Goal: Transaction & Acquisition: Obtain resource

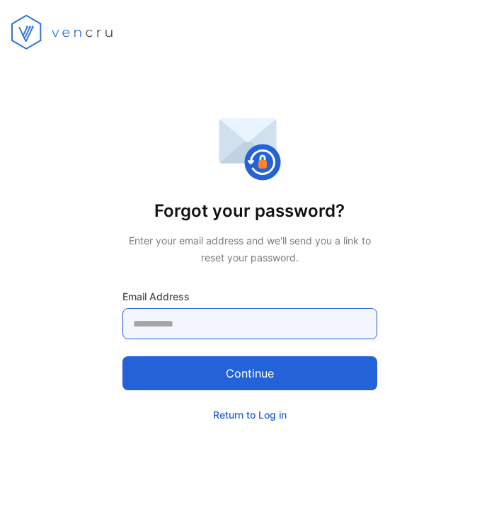
click at [220, 329] on Address-inputemail "email" at bounding box center [250, 323] width 255 height 31
click at [208, 332] on Address-inputemail "email" at bounding box center [250, 323] width 255 height 31
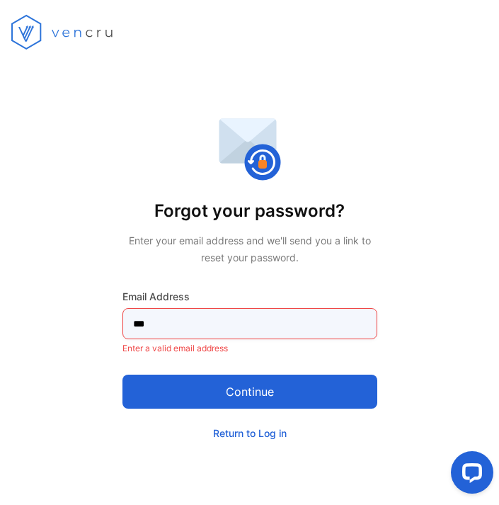
type Address-inputemail "**********"
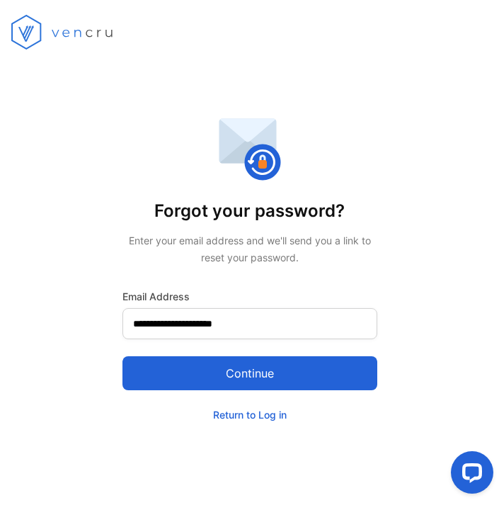
click at [207, 368] on button "Continue" at bounding box center [250, 373] width 255 height 34
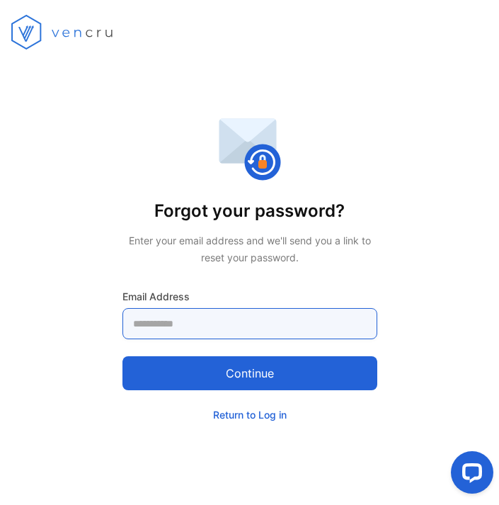
click at [184, 327] on Address-inputemail "email" at bounding box center [250, 323] width 255 height 31
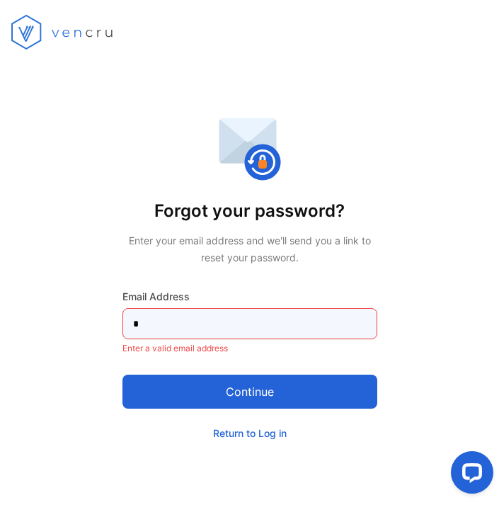
type Address-inputemail "**********"
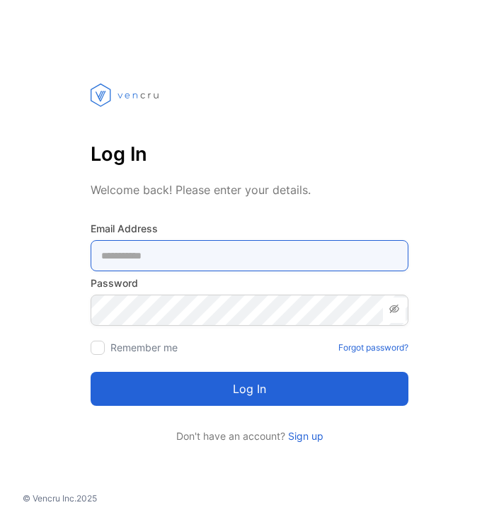
type Address-inputemail "**********"
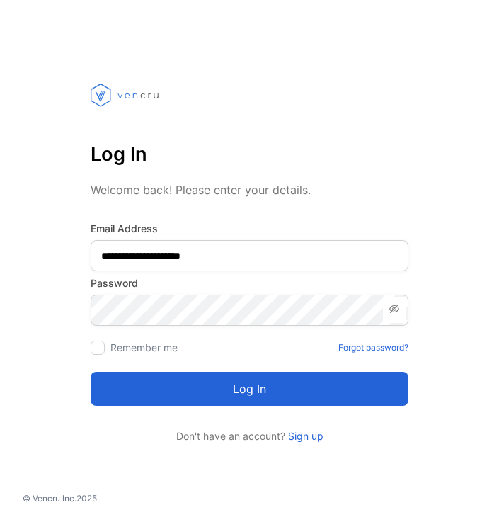
click at [179, 399] on button "Log in" at bounding box center [250, 389] width 318 height 34
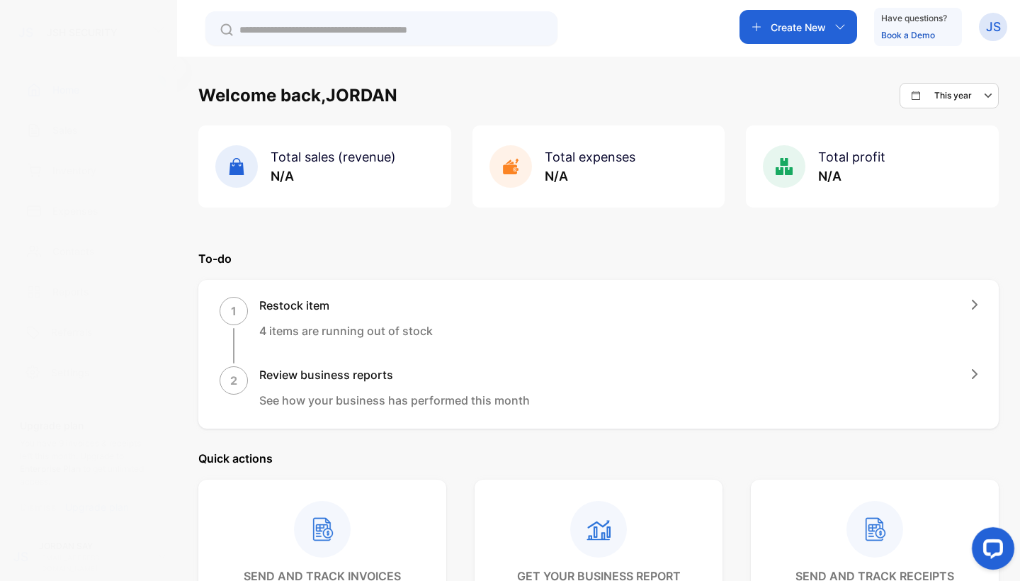
click at [80, 142] on div "Sales" at bounding box center [88, 129] width 154 height 29
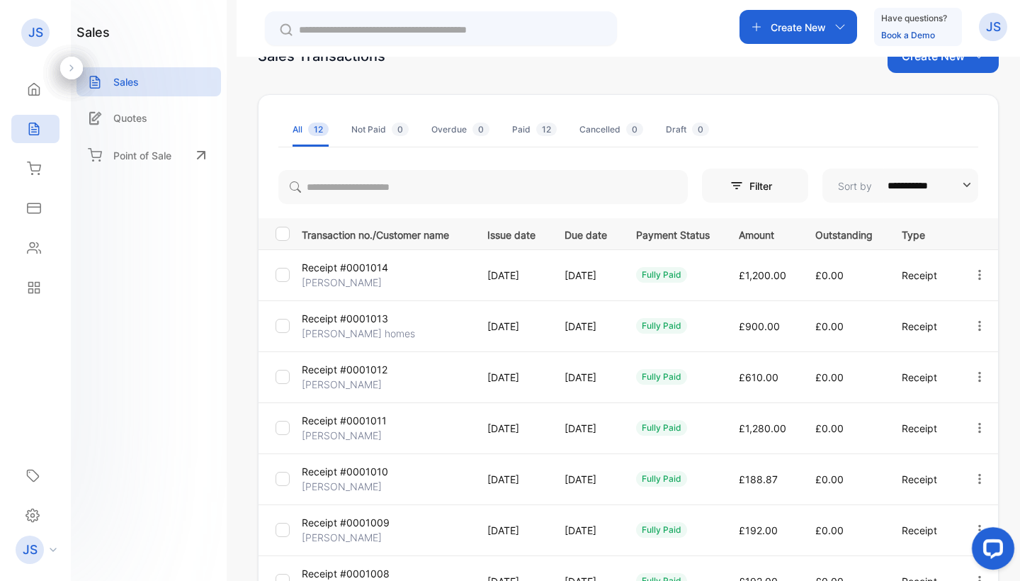
scroll to position [45, 0]
click at [499, 276] on p "20 Aug, 2025" at bounding box center [511, 273] width 48 height 15
click at [309, 266] on p "Receipt #0001014" at bounding box center [345, 266] width 86 height 15
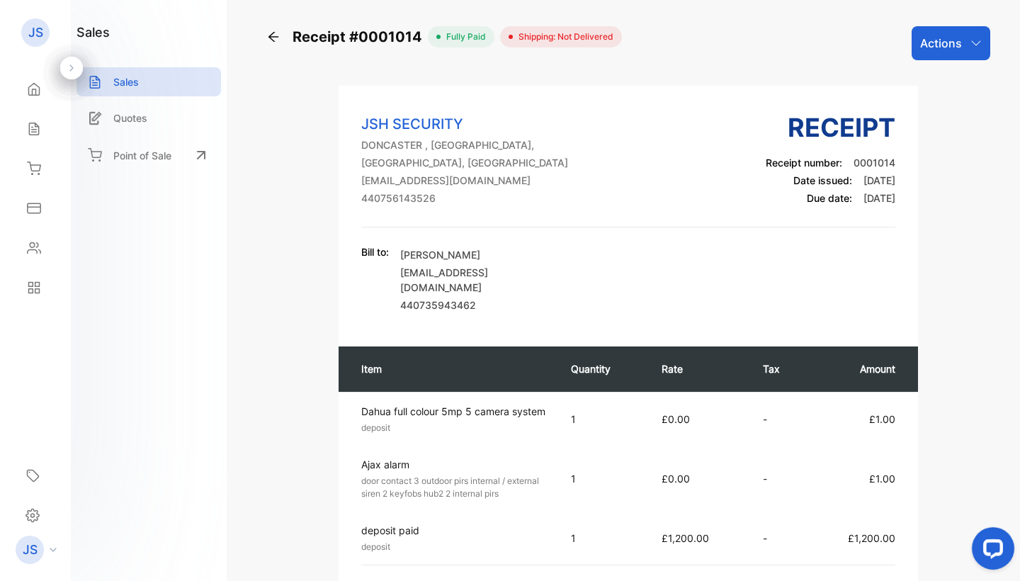
click at [499, 47] on div "Actions" at bounding box center [951, 43] width 79 height 34
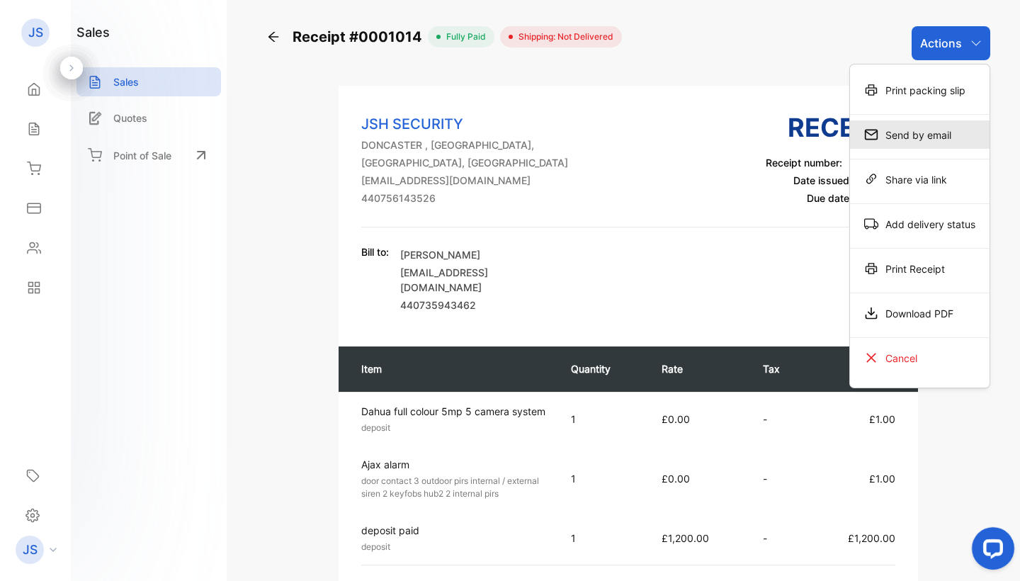
click at [499, 142] on div "Send by email" at bounding box center [920, 134] width 140 height 28
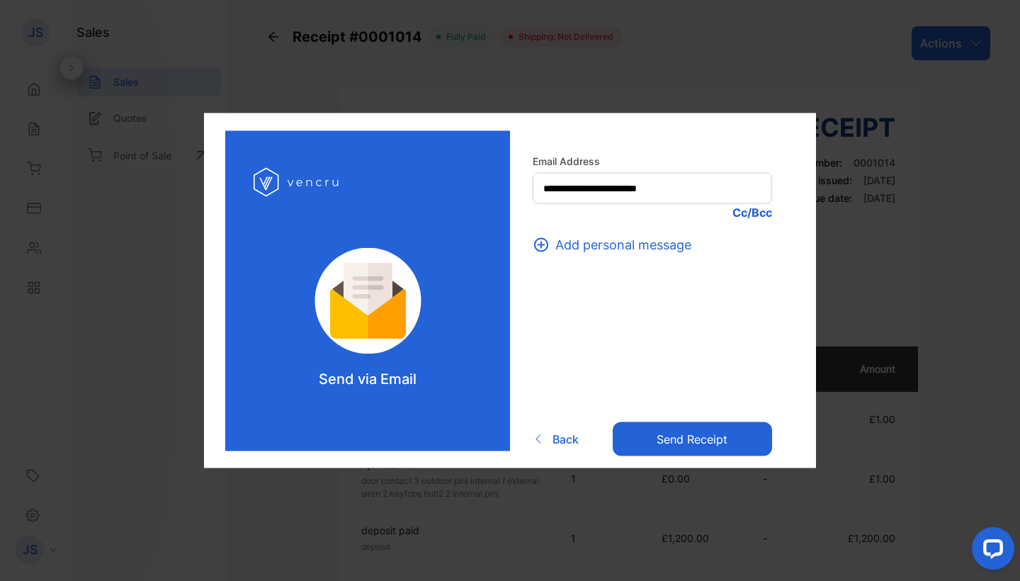
click at [499, 436] on button "Send receipt" at bounding box center [692, 439] width 159 height 34
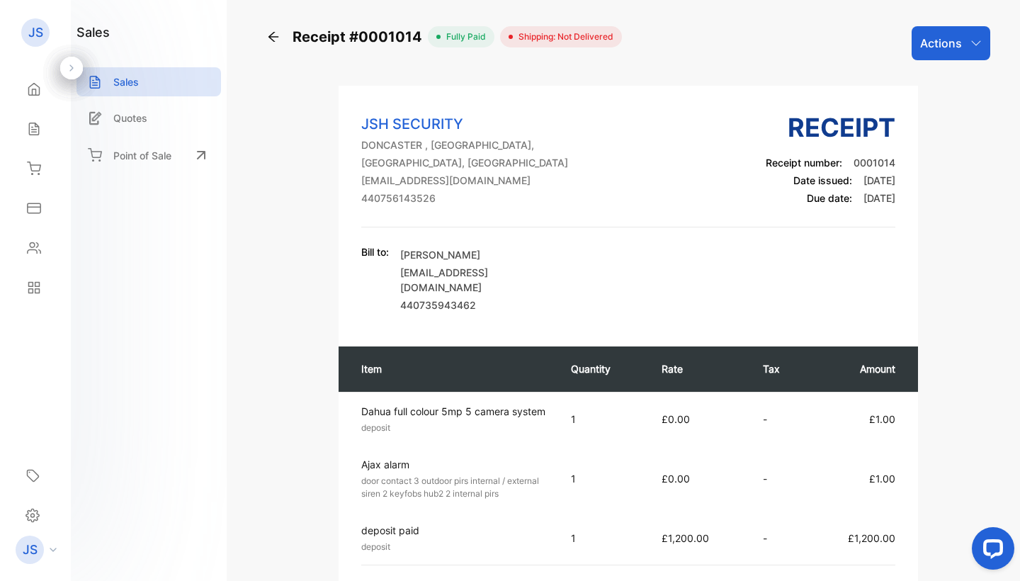
click at [499, 81] on div "Receipt #0001014 fully paid Shipping: Not Delivered Actions JSH SECURITY DONCAS…" at bounding box center [628, 549] width 741 height 1046
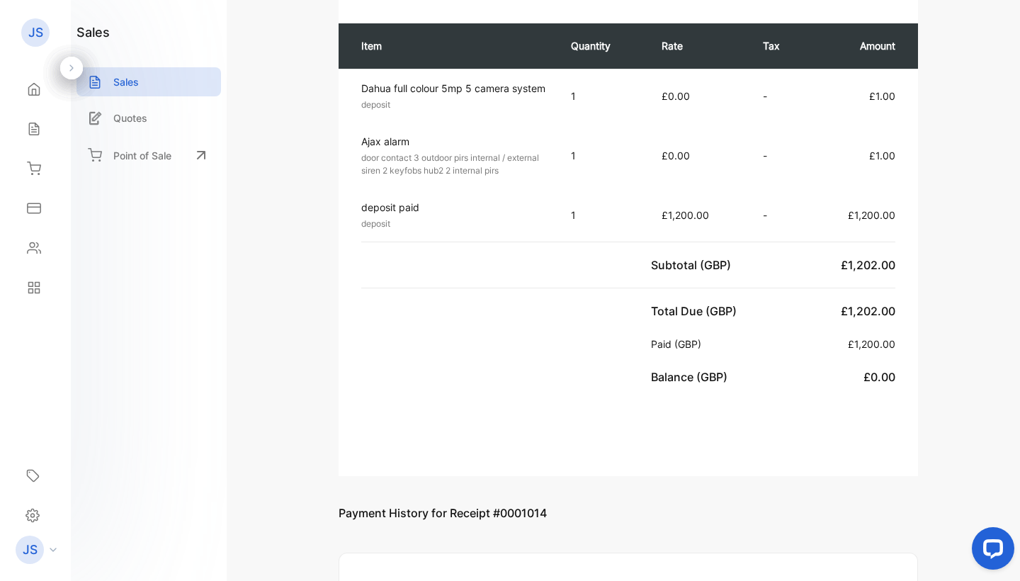
scroll to position [314, 0]
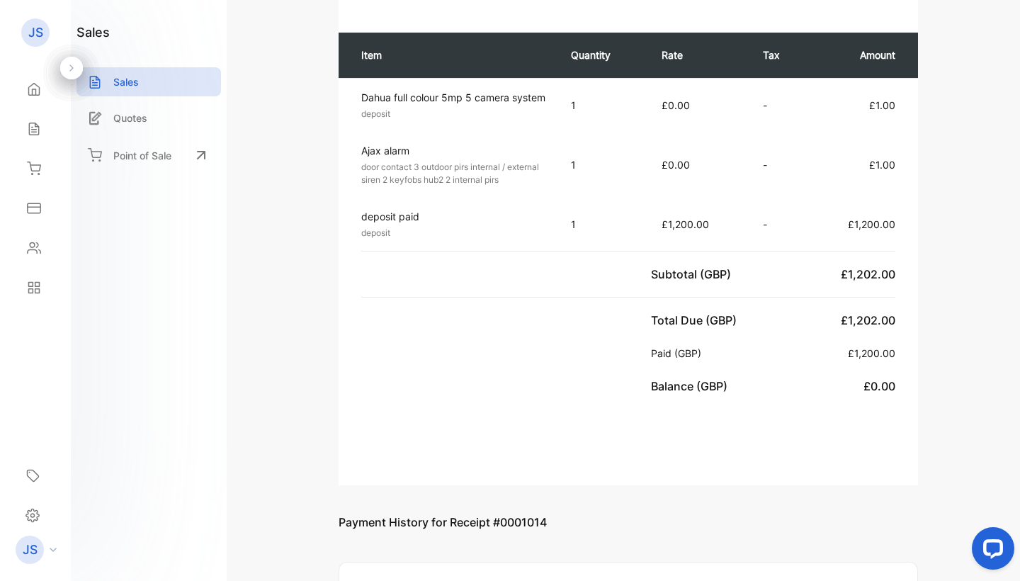
click at [499, 163] on p "£1.00" at bounding box center [857, 164] width 74 height 15
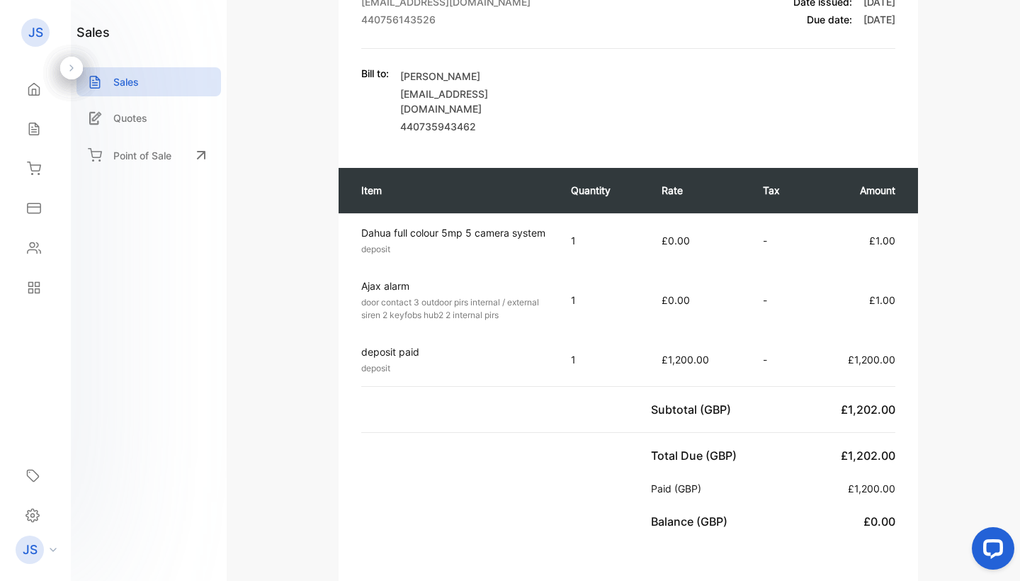
scroll to position [178, 0]
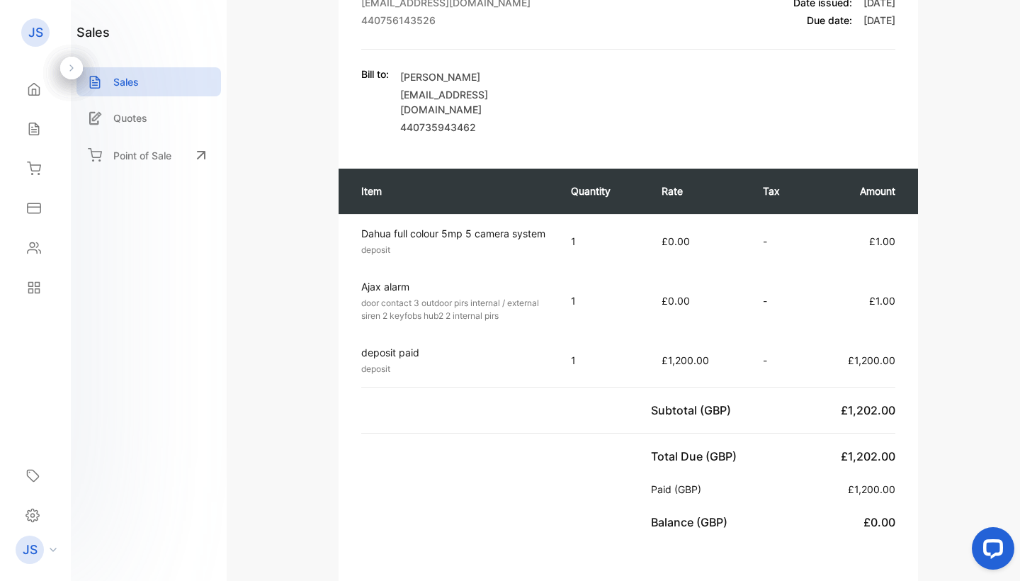
click at [499, 298] on span "£1.00" at bounding box center [882, 301] width 26 height 12
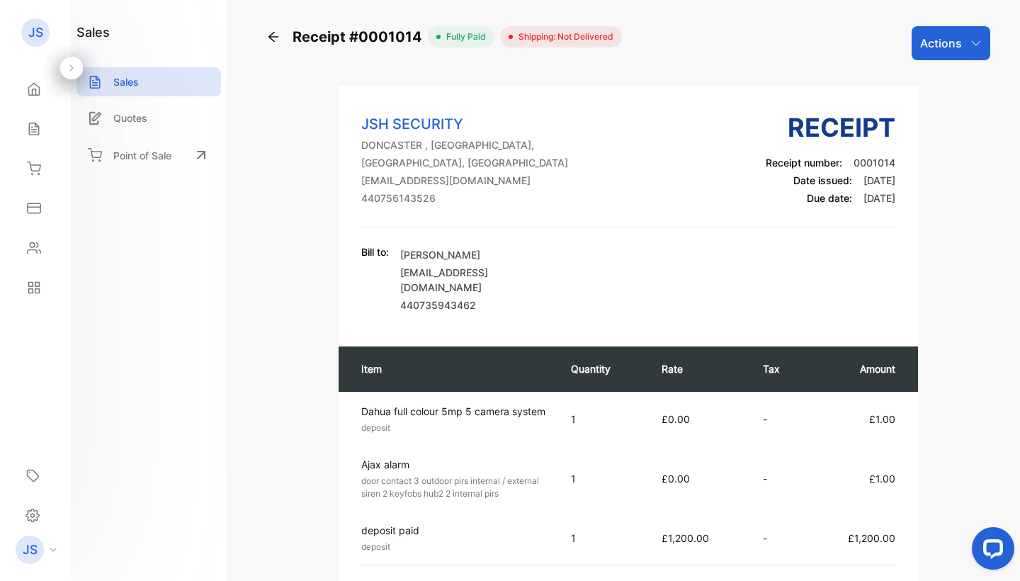
scroll to position [0, 0]
click at [499, 42] on div "Actions" at bounding box center [951, 43] width 79 height 34
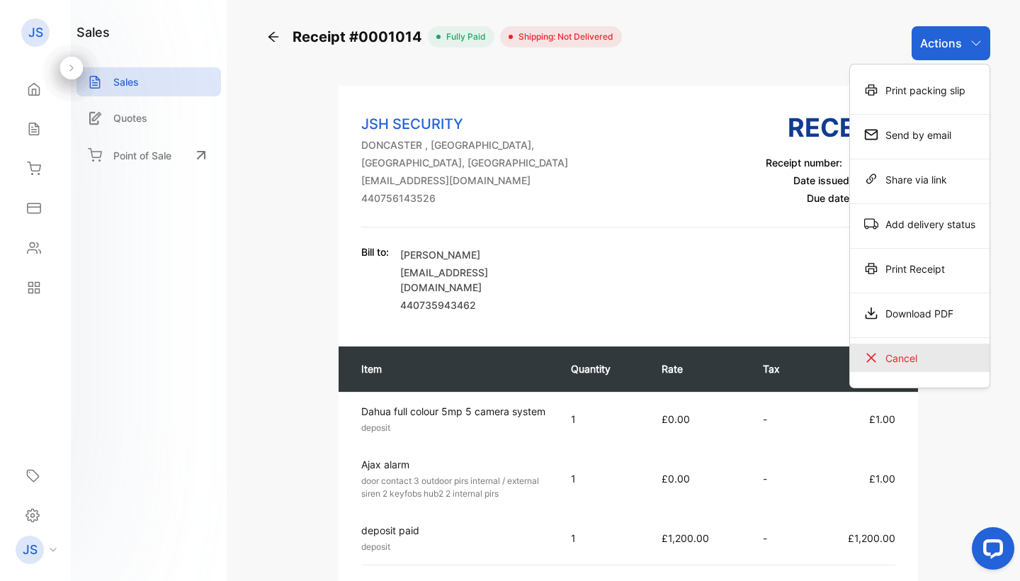
click at [499, 363] on div "Cancel" at bounding box center [920, 358] width 140 height 28
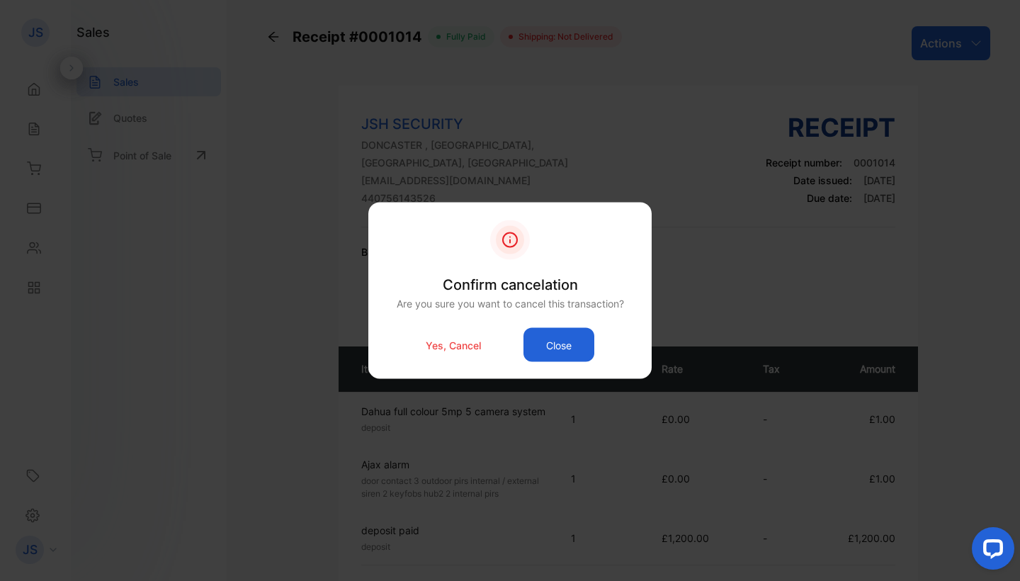
click at [499, 351] on button "Close" at bounding box center [559, 345] width 71 height 34
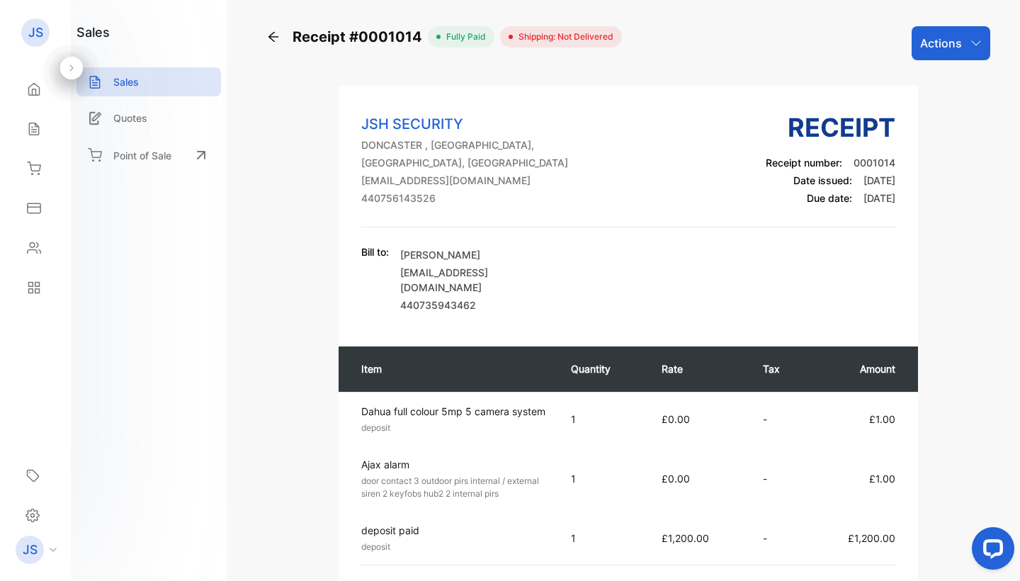
scroll to position [1, 0]
